Goal: Task Accomplishment & Management: Manage account settings

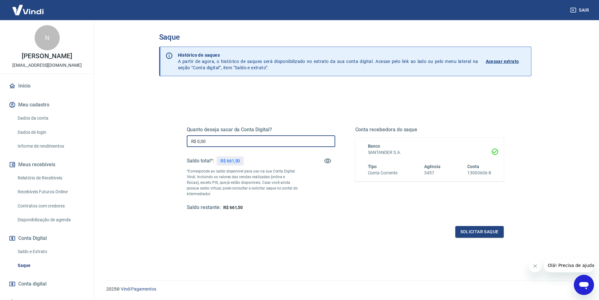
drag, startPoint x: 214, startPoint y: 141, endPoint x: 187, endPoint y: 141, distance: 27.7
click at [187, 141] on input "R$ 0,00" at bounding box center [261, 141] width 149 height 12
type input "R$ 661,50"
click at [478, 231] on button "Solicitar saque" at bounding box center [480, 232] width 48 height 12
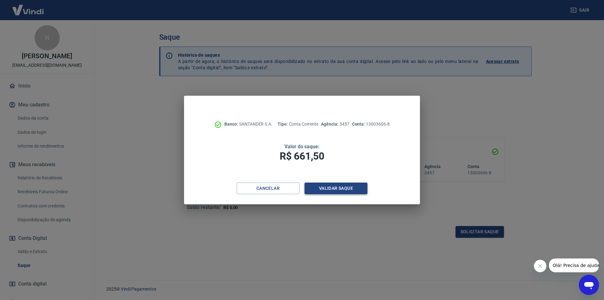
click at [322, 189] on button "Validar saque" at bounding box center [336, 189] width 63 height 12
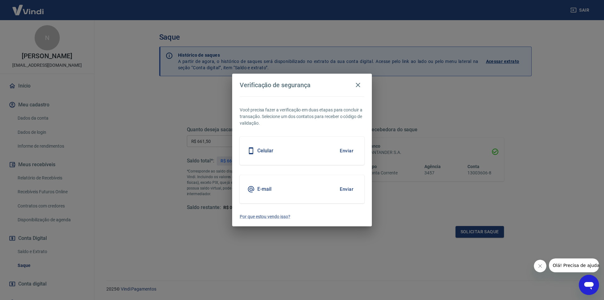
click at [289, 157] on div "Celular Enviar" at bounding box center [302, 151] width 125 height 28
click at [344, 148] on button "Enviar" at bounding box center [346, 150] width 20 height 13
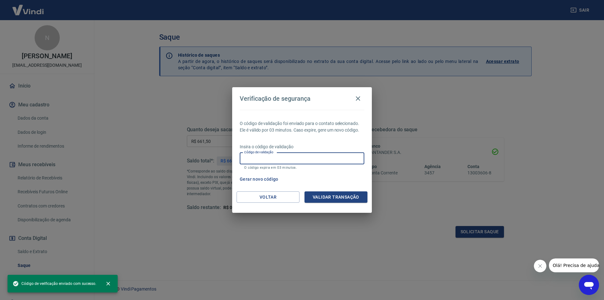
click at [307, 159] on input "Código de validação" at bounding box center [302, 159] width 125 height 12
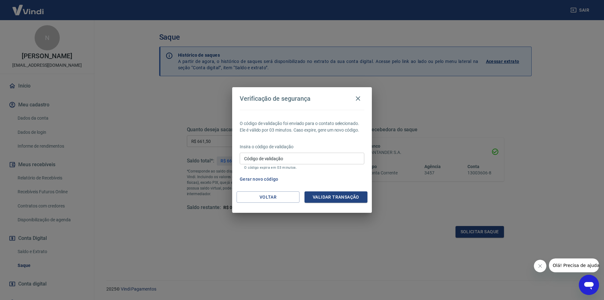
click at [309, 126] on p "O código de validação foi enviado para o contato selecionado. Ele é válido por …" at bounding box center [302, 126] width 125 height 13
click at [262, 158] on input "Código de validação" at bounding box center [302, 159] width 125 height 12
type input "884422"
click at [360, 194] on button "Validar transação" at bounding box center [336, 197] width 63 height 12
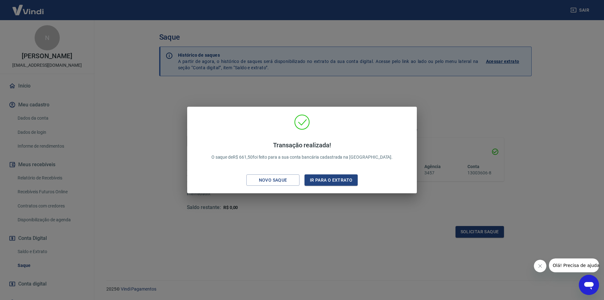
click at [346, 256] on div "Transação realizada! O saque de R$ 661,50 foi feito para a sua conta bancária c…" at bounding box center [302, 150] width 604 height 300
